Goal: Task Accomplishment & Management: Manage account settings

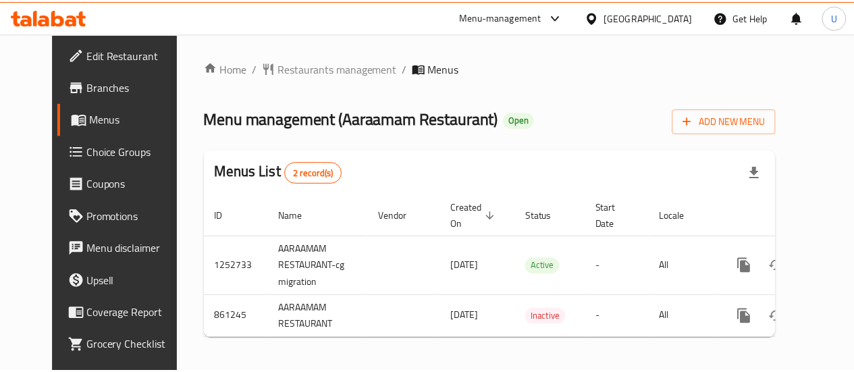
scroll to position [14, 0]
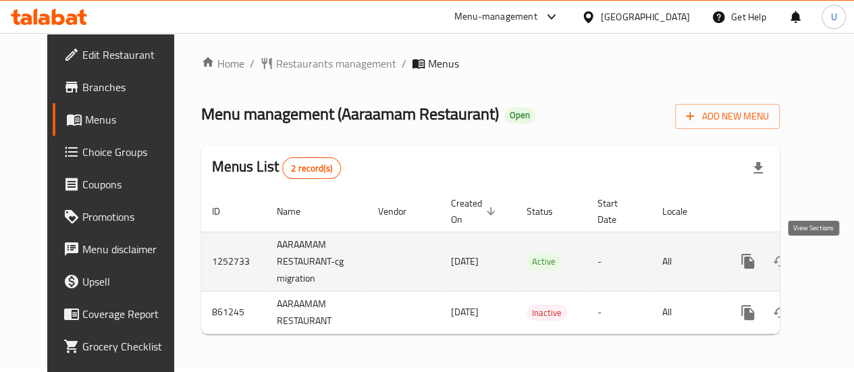
click at [837, 253] on icon "enhanced table" at bounding box center [845, 261] width 16 height 16
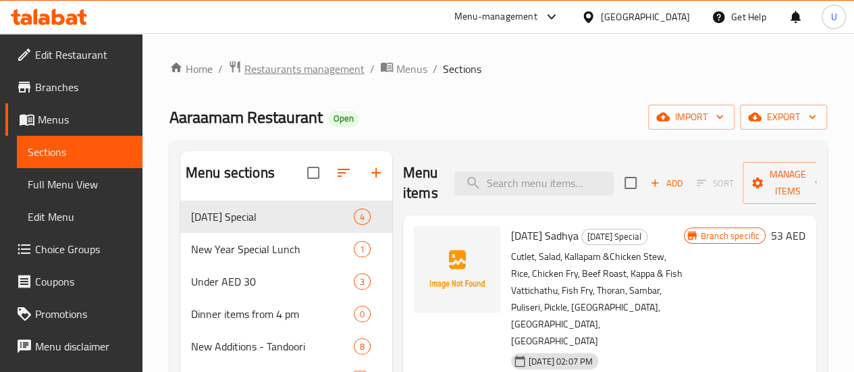
click at [314, 65] on span "Restaurants management" at bounding box center [304, 69] width 120 height 16
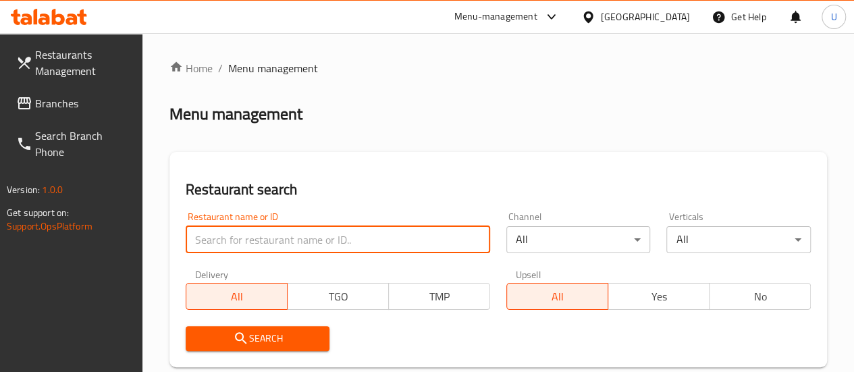
click at [261, 237] on input "search" at bounding box center [338, 239] width 304 height 27
type input "aura by [PERSON_NAME]"
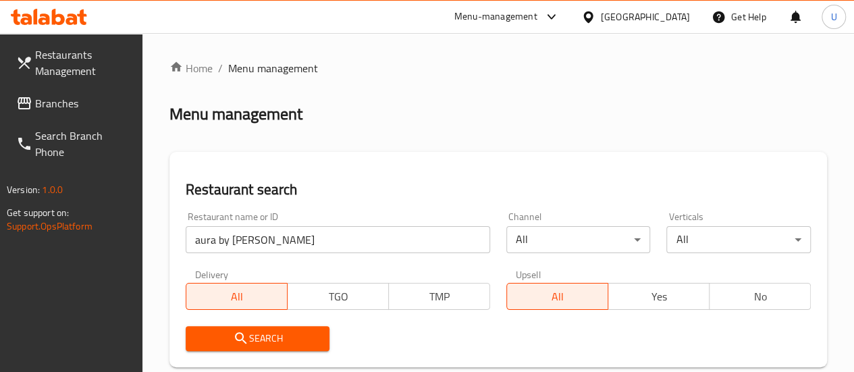
click at [263, 333] on span "Search" at bounding box center [257, 338] width 123 height 17
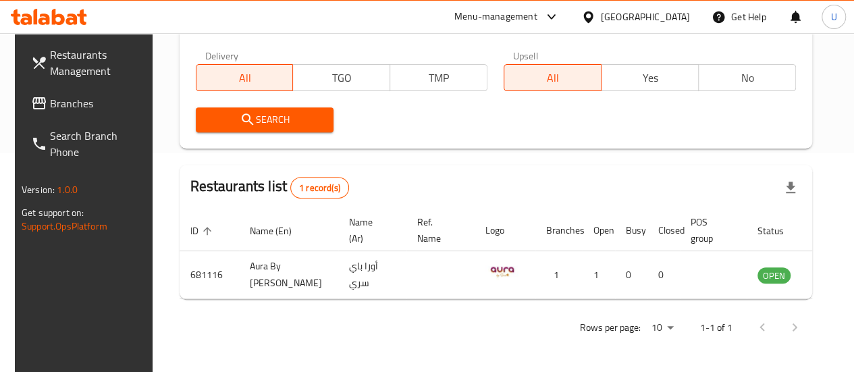
scroll to position [218, 0]
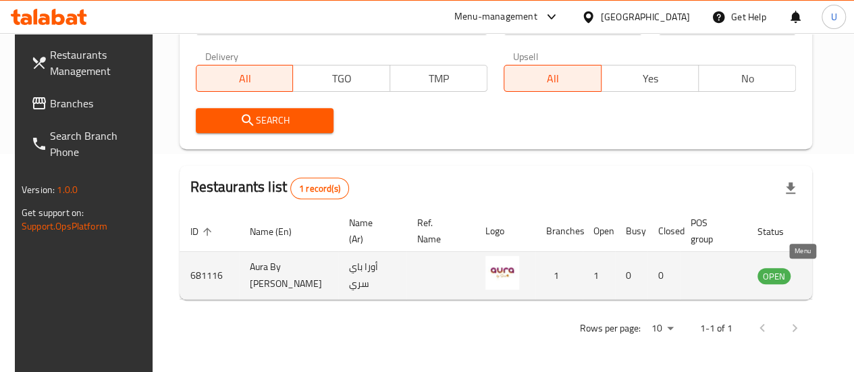
click at [829, 278] on icon "enhanced table" at bounding box center [836, 276] width 15 height 11
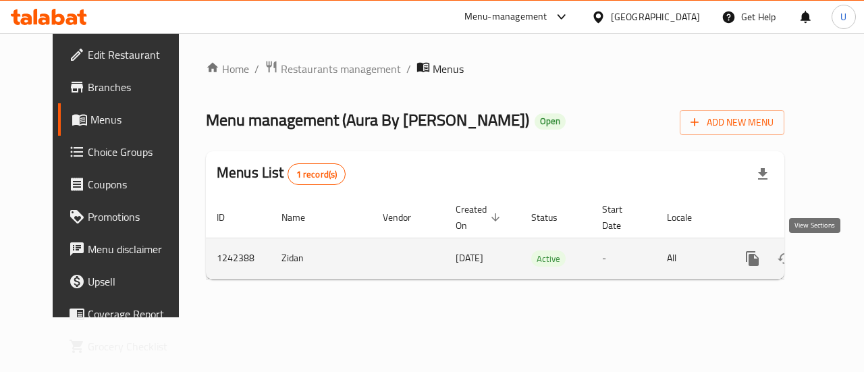
click at [842, 264] on icon "enhanced table" at bounding box center [850, 258] width 16 height 16
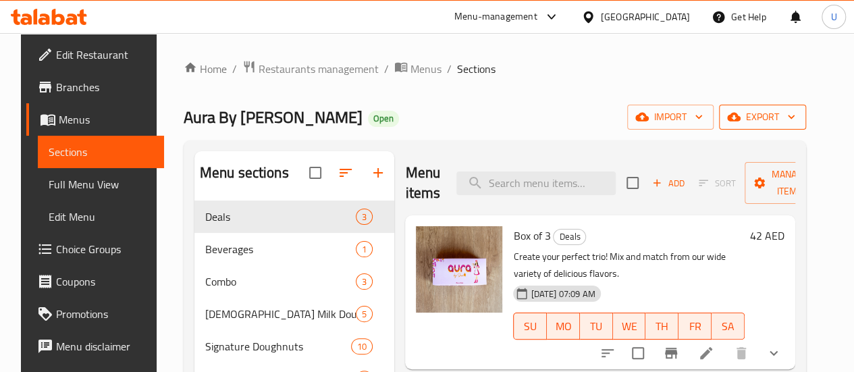
click at [798, 118] on icon "button" at bounding box center [791, 117] width 14 height 14
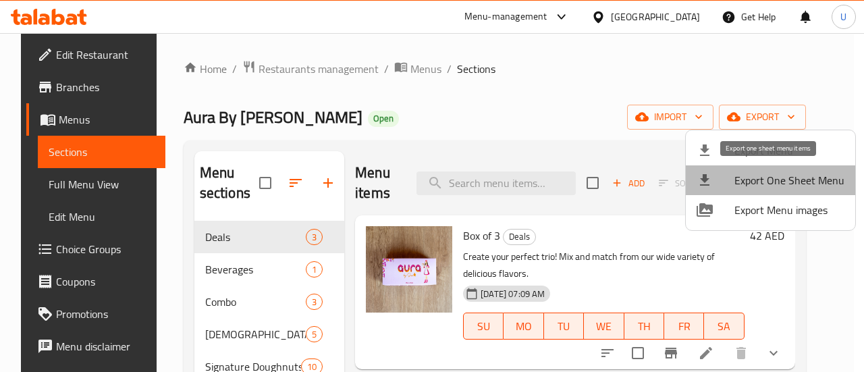
click at [779, 179] on span "Export One Sheet Menu" at bounding box center [789, 180] width 110 height 16
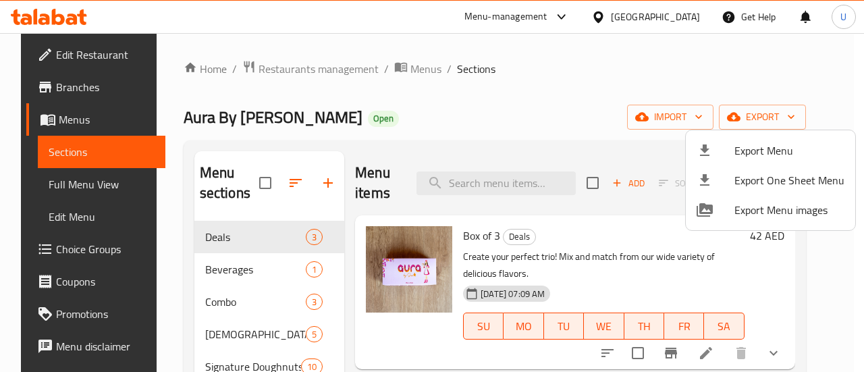
click at [831, 255] on div at bounding box center [432, 186] width 864 height 372
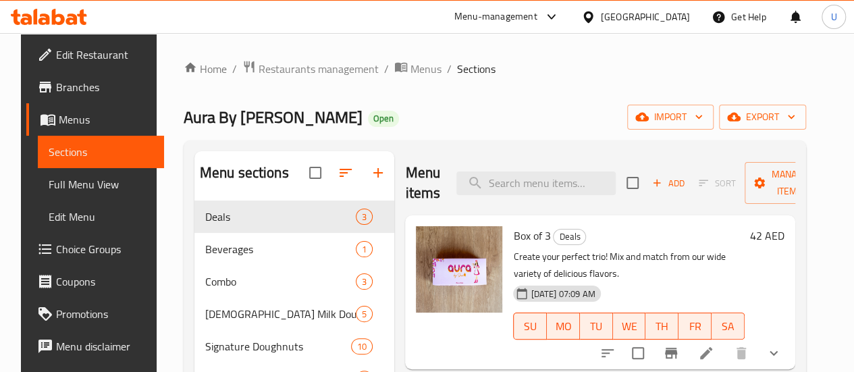
scroll to position [163, 0]
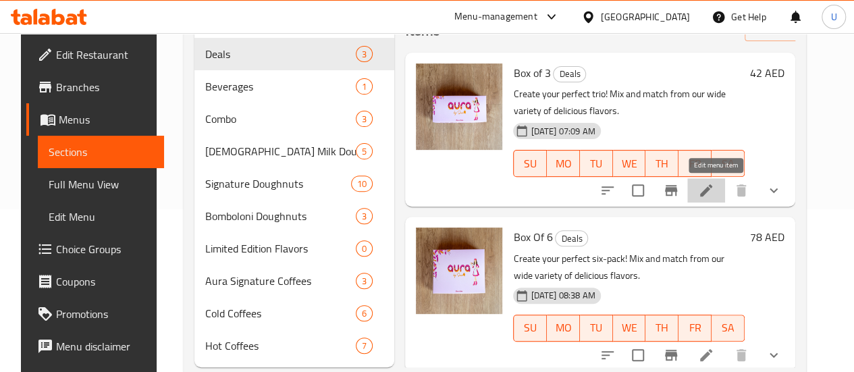
click at [714, 191] on icon at bounding box center [706, 190] width 16 height 16
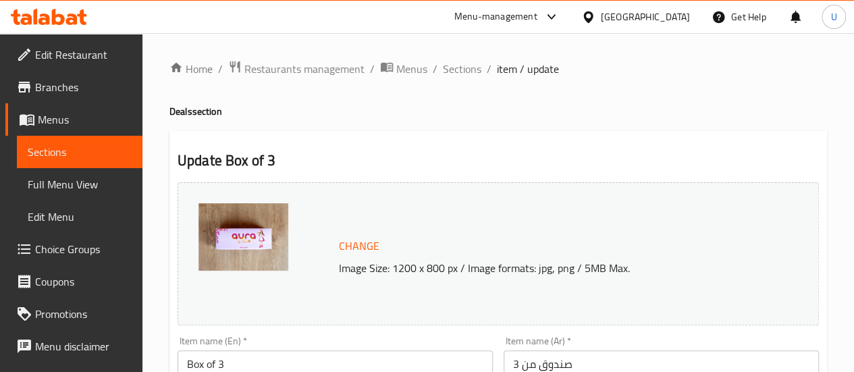
click at [252, 252] on img at bounding box center [243, 237] width 90 height 68
click at [462, 69] on span "Sections" at bounding box center [462, 69] width 38 height 16
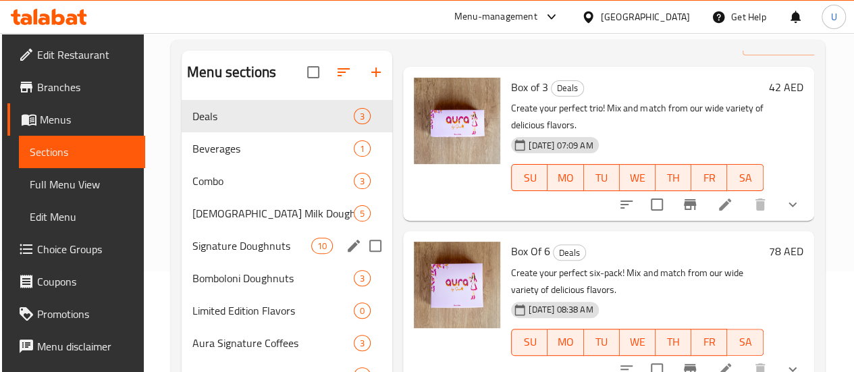
scroll to position [101, 0]
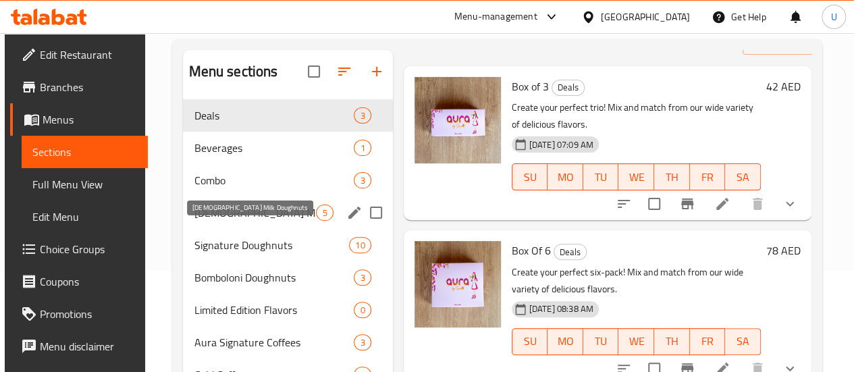
click at [234, 221] on span "[DEMOGRAPHIC_DATA] Milk Doughnuts" at bounding box center [255, 213] width 122 height 16
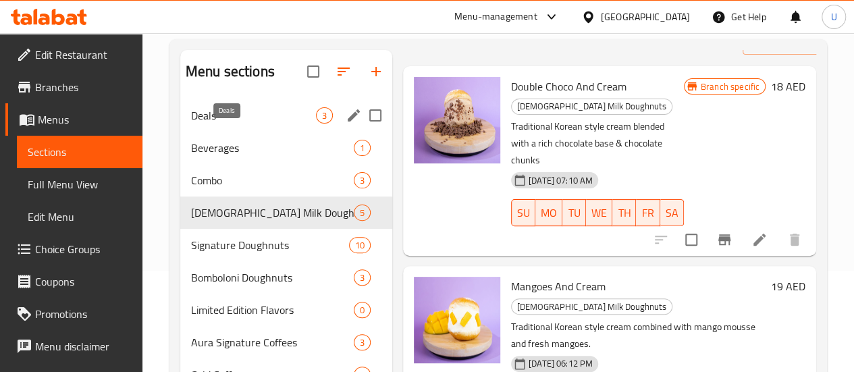
click at [207, 124] on span "Deals" at bounding box center [253, 115] width 125 height 16
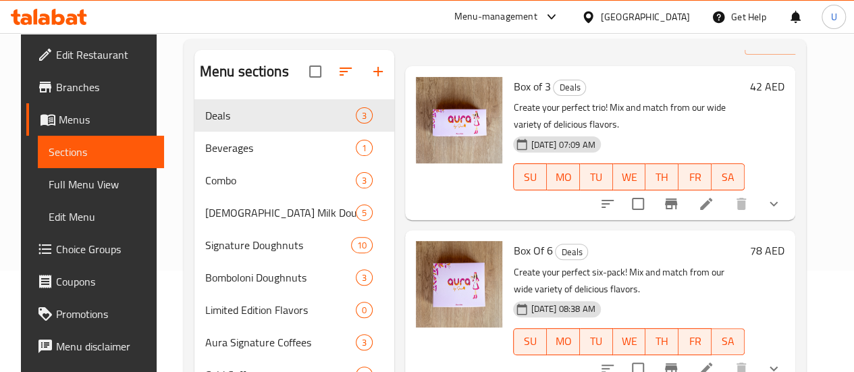
click at [508, 137] on div "[DATE] 07:09 AM" at bounding box center [538, 144] width 61 height 27
click at [416, 128] on img at bounding box center [459, 120] width 86 height 86
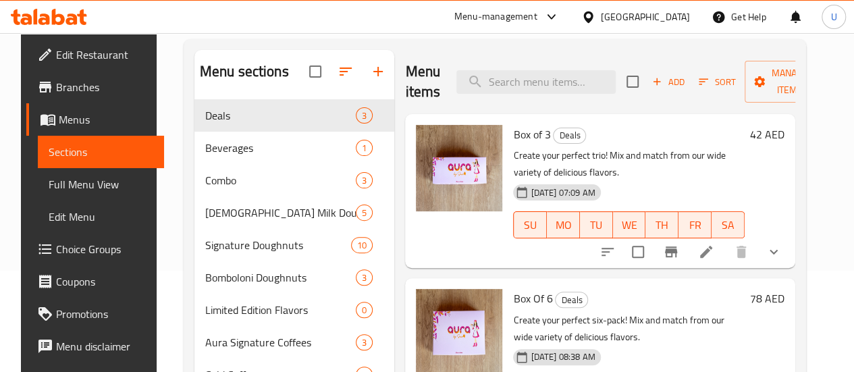
click at [718, 260] on li at bounding box center [706, 252] width 38 height 24
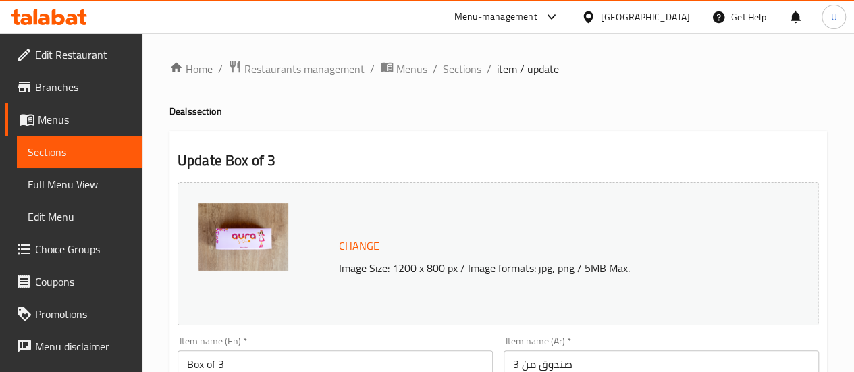
click at [219, 230] on img at bounding box center [243, 237] width 90 height 68
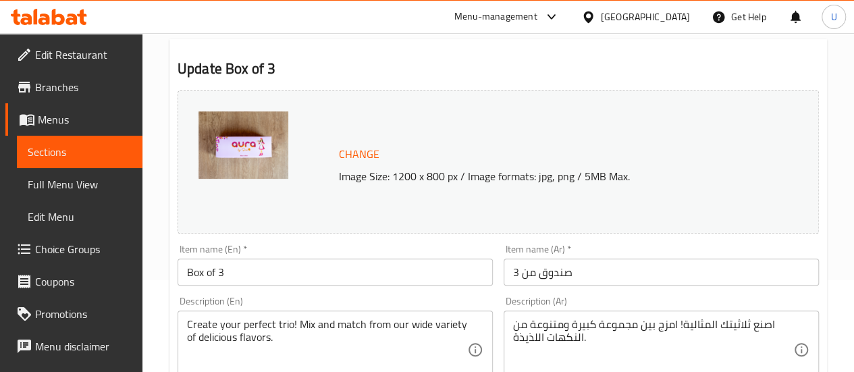
scroll to position [91, 0]
click at [494, 236] on div "Change Image Size: 1200 x 800 px / Image formats: jpg, png / 5MB Max." at bounding box center [498, 163] width 652 height 154
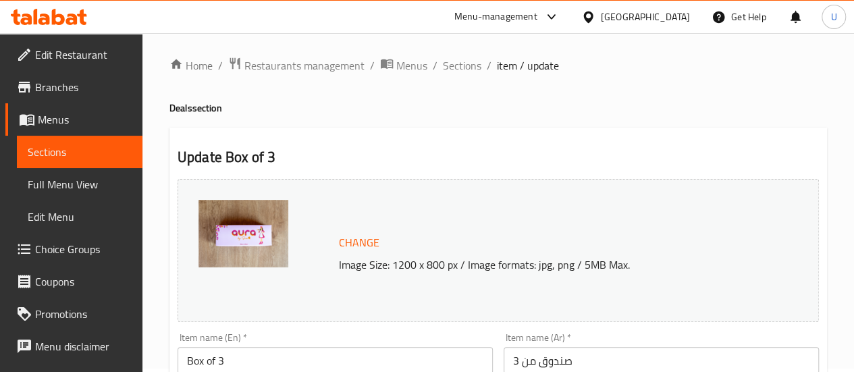
scroll to position [0, 0]
